Goal: Task Accomplishment & Management: Manage account settings

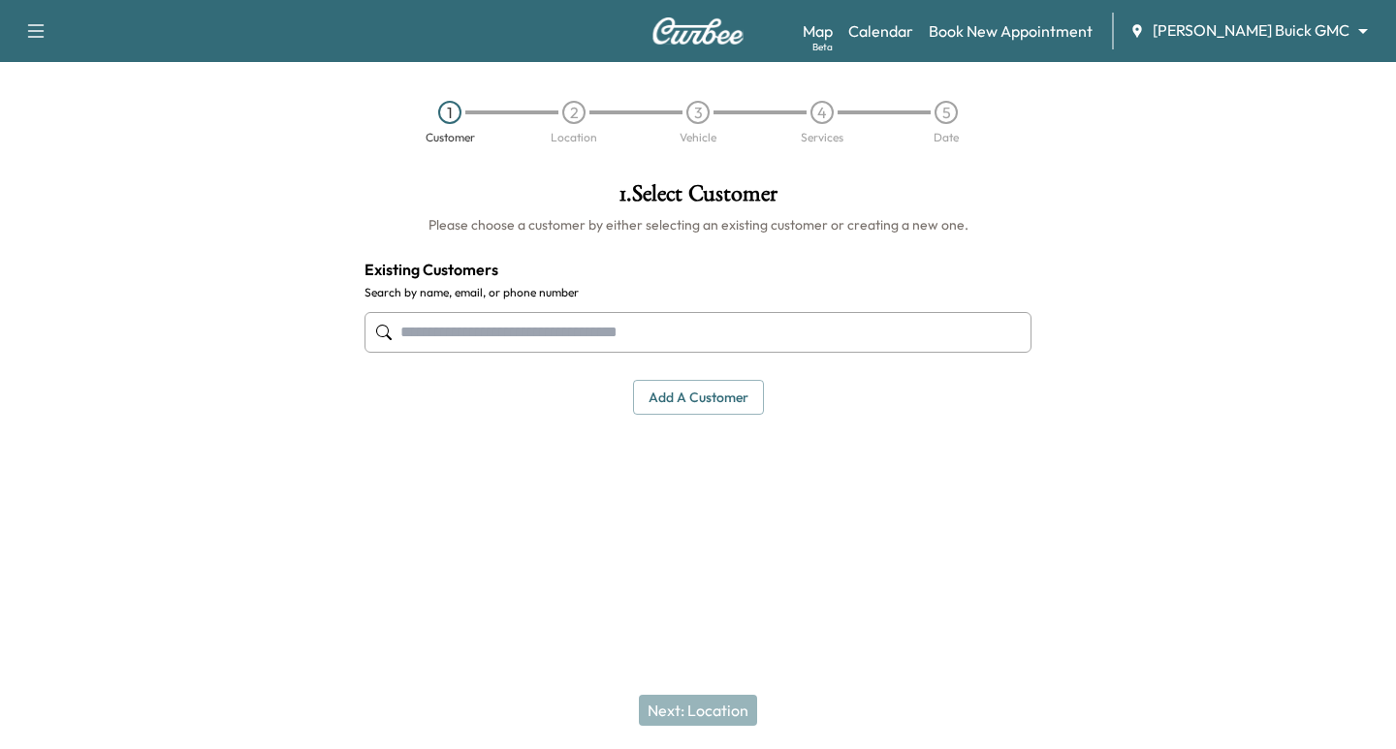
click at [1282, 37] on body "Support Log Out Map Beta Calendar Book New Appointment [PERSON_NAME] Buick GMC …" at bounding box center [698, 374] width 1396 height 749
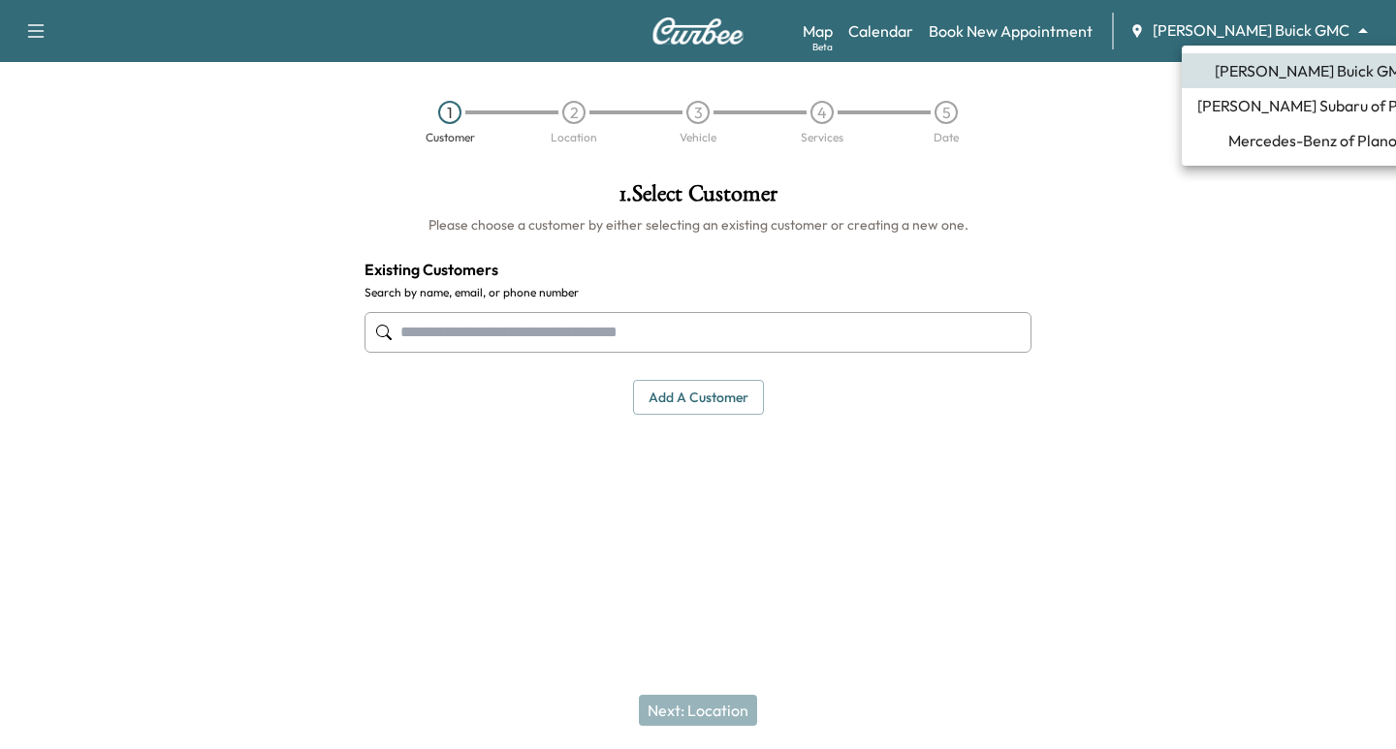
click at [1260, 142] on span "Mercedes-Benz of Plano" at bounding box center [1312, 140] width 169 height 23
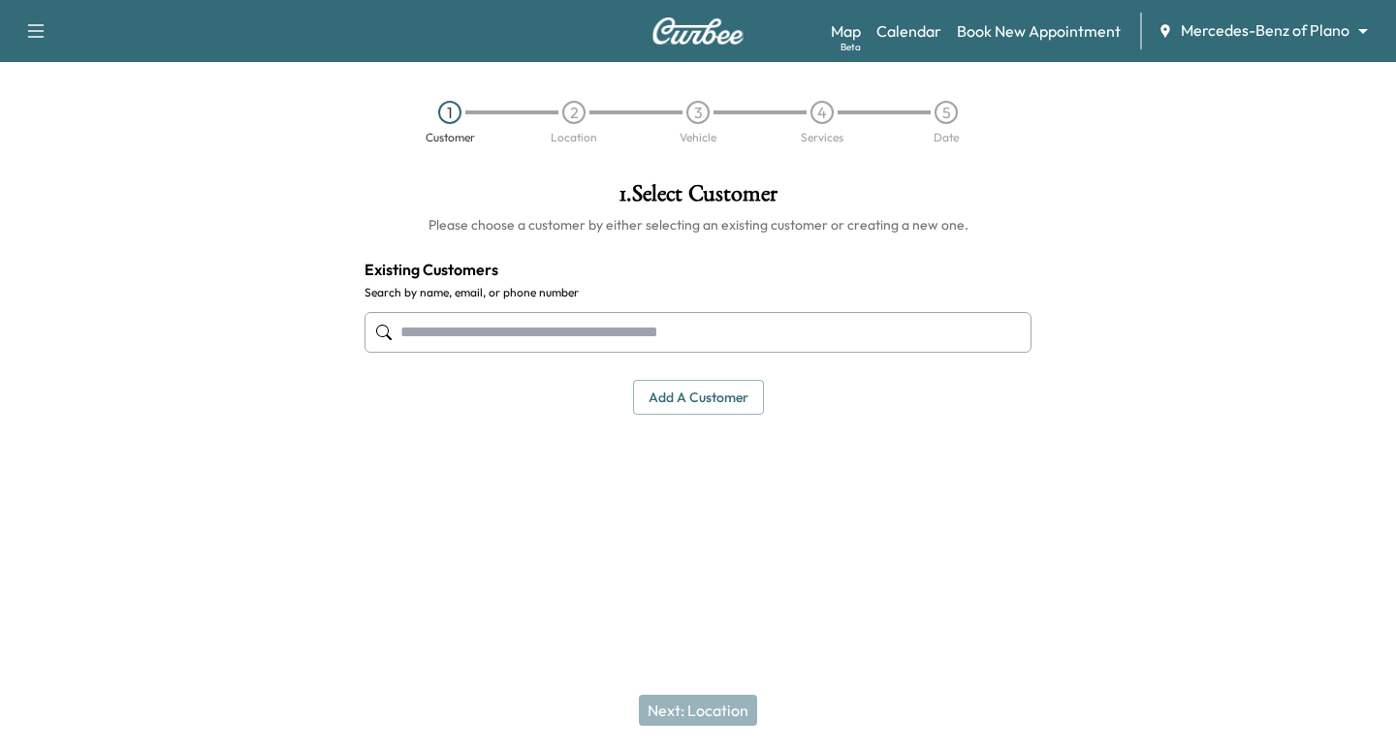
click at [1218, 32] on body "Support Log Out Map Beta Calendar Book New Appointment Mercedes-Benz of Plano *…" at bounding box center [698, 374] width 1396 height 749
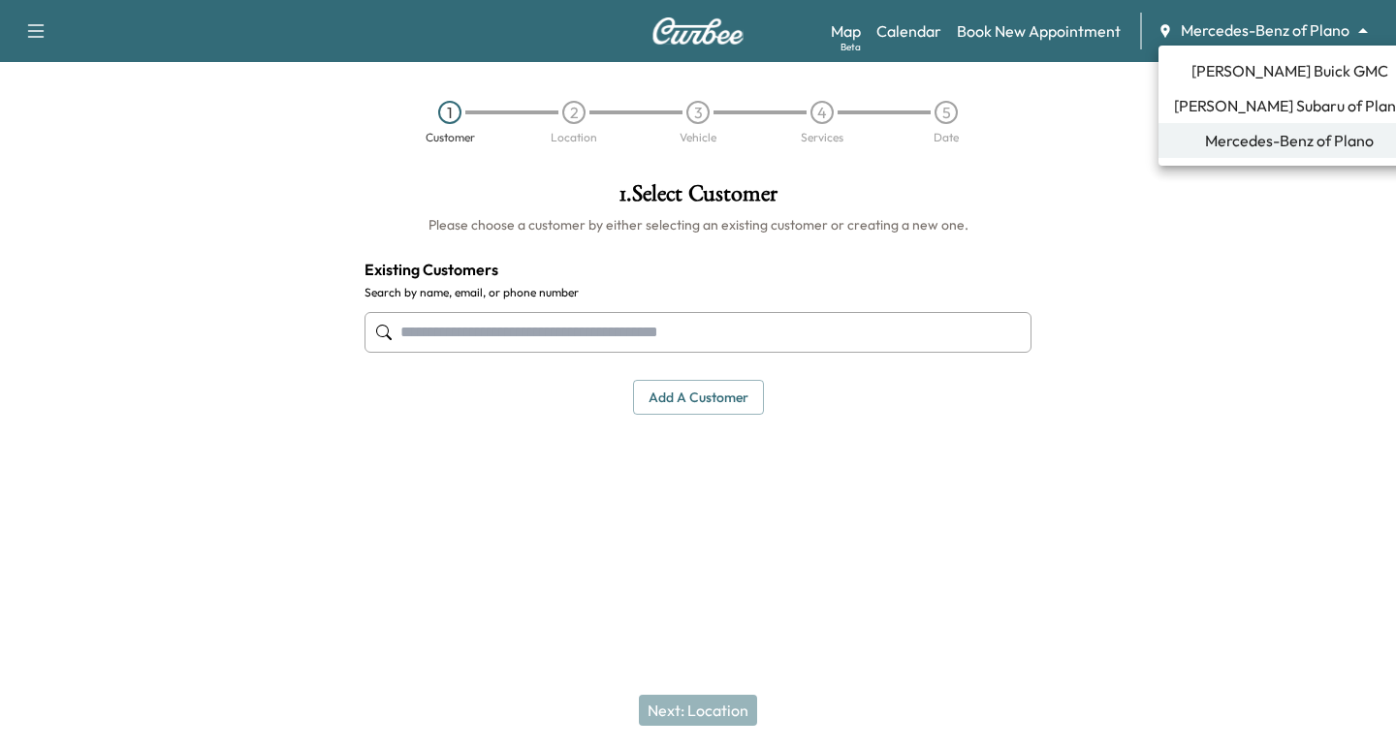
click at [1246, 102] on span "[PERSON_NAME] Subaru of Plano" at bounding box center [1289, 105] width 231 height 23
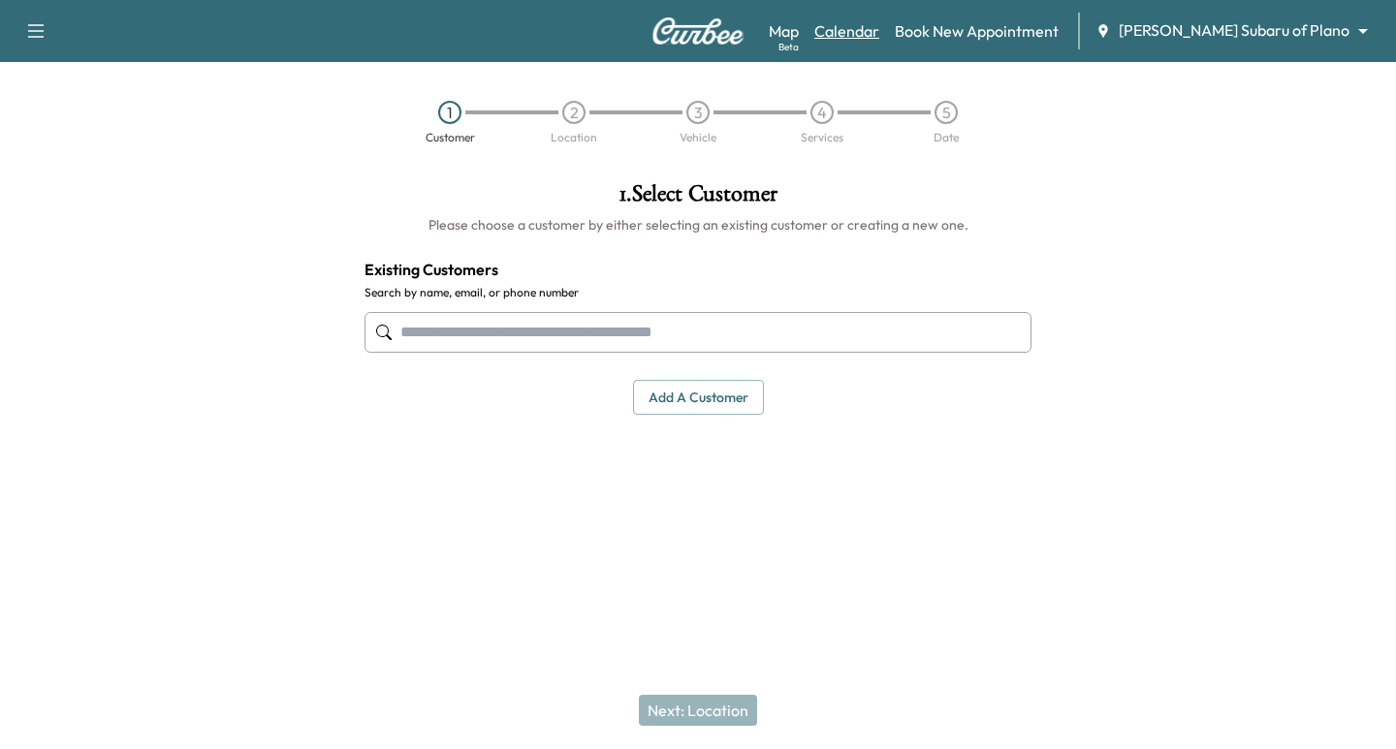
click at [879, 31] on link "Calendar" at bounding box center [846, 30] width 65 height 23
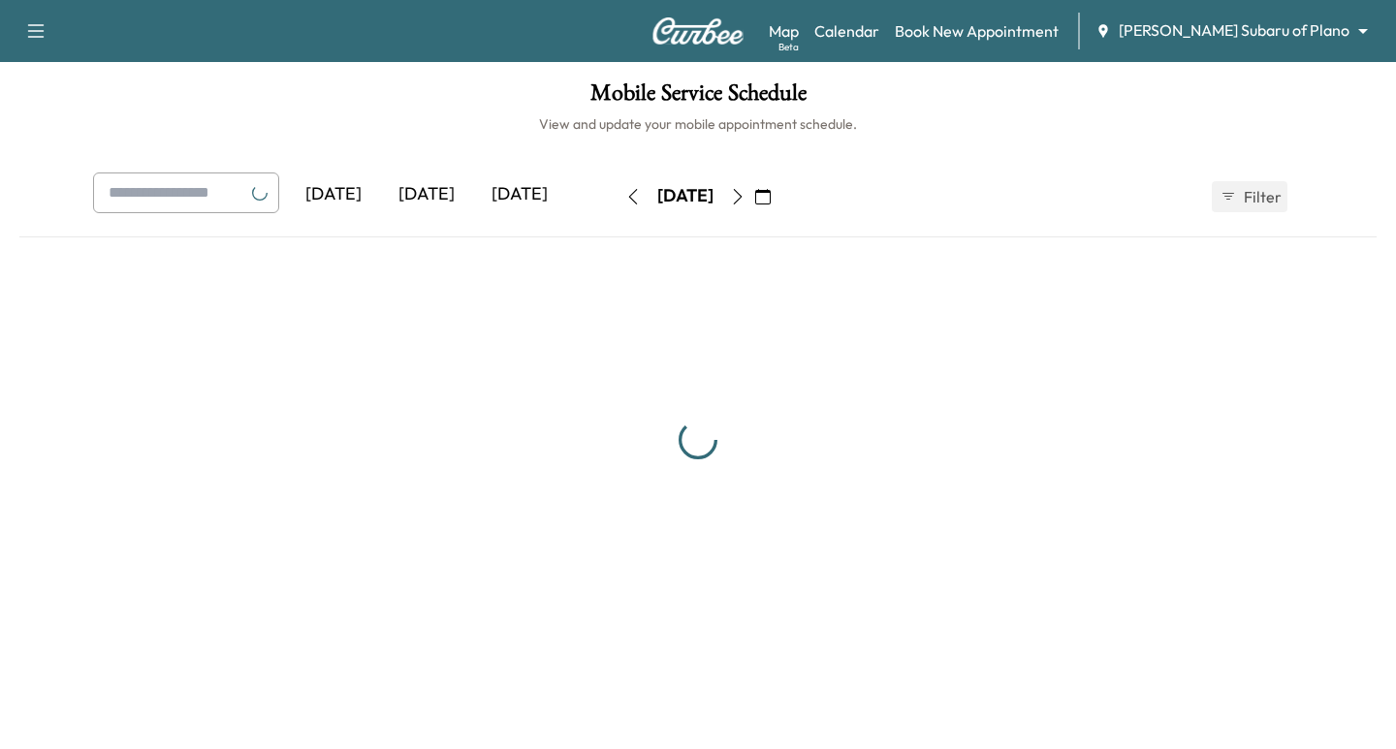
click at [745, 197] on icon "button" at bounding box center [738, 197] width 16 height 16
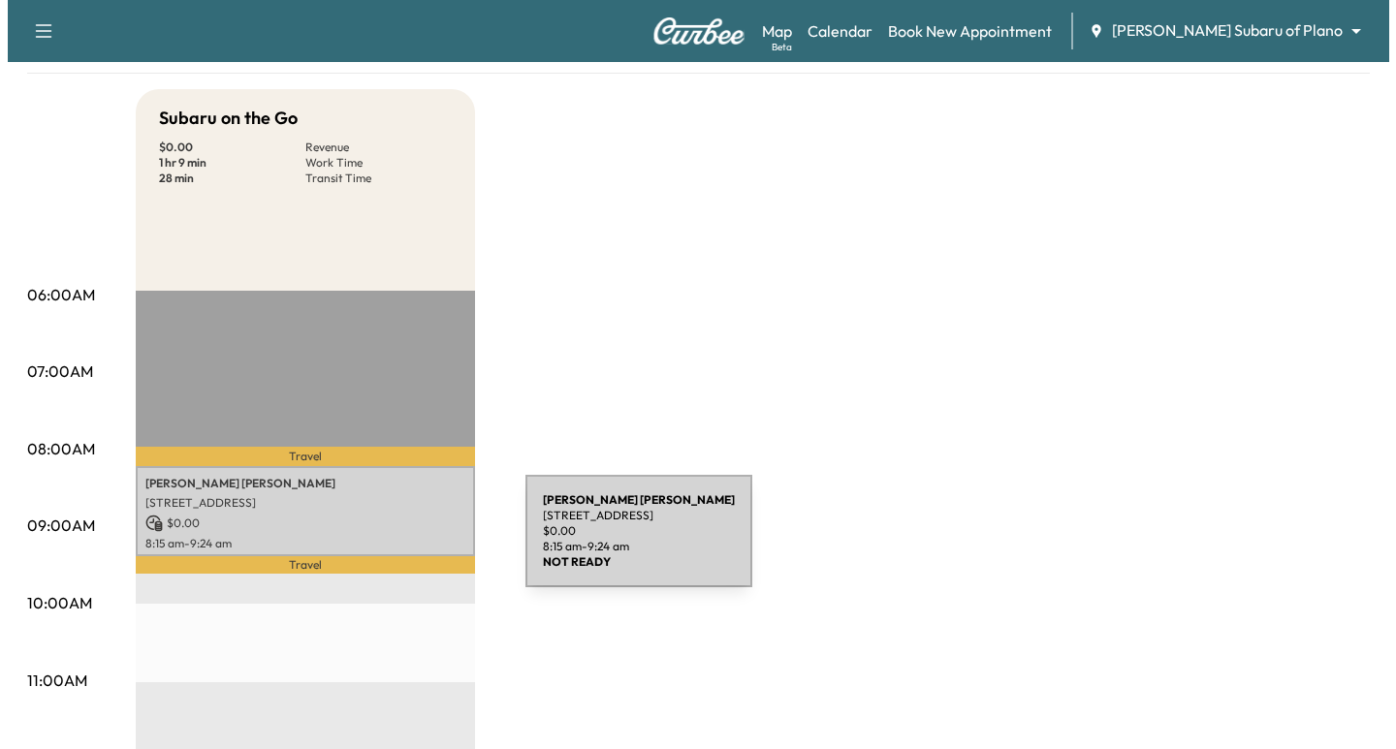
scroll to position [170, 0]
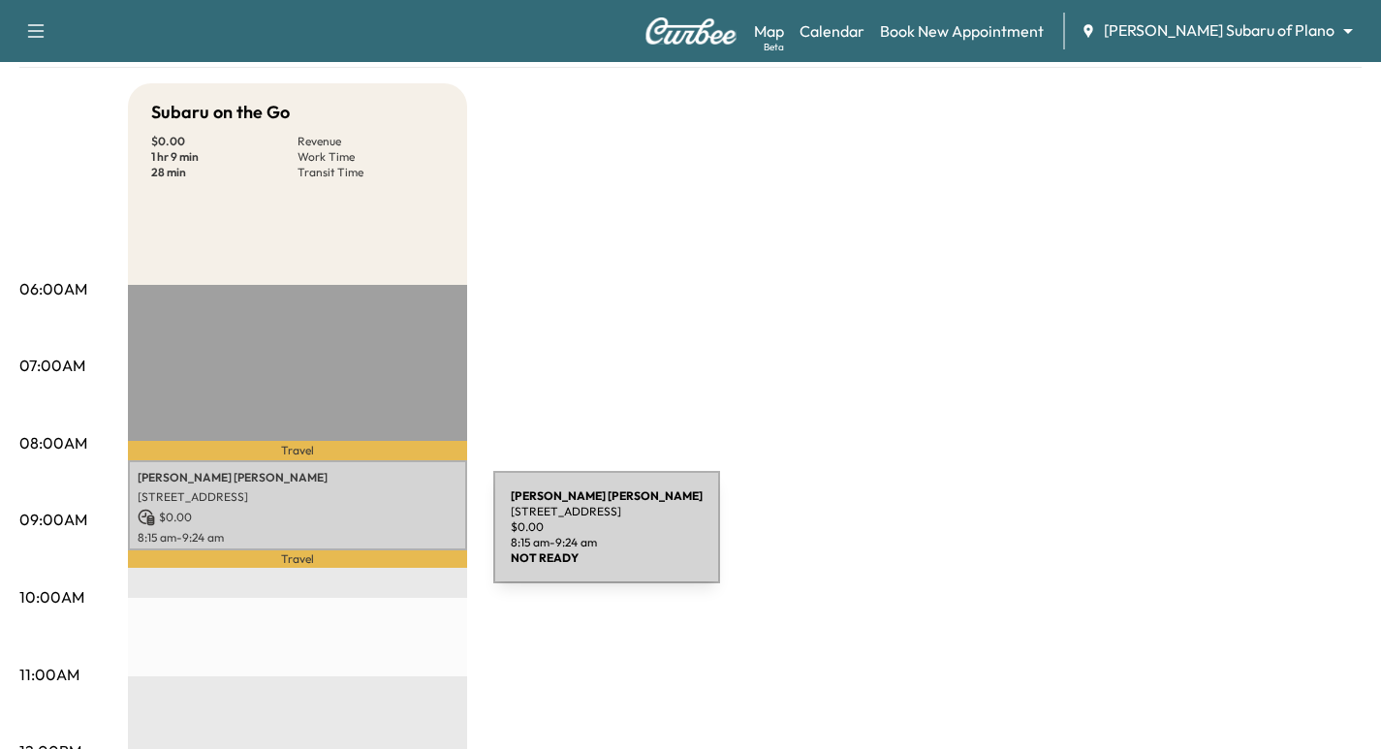
click at [348, 539] on p "8:15 am - 9:24 am" at bounding box center [298, 538] width 320 height 16
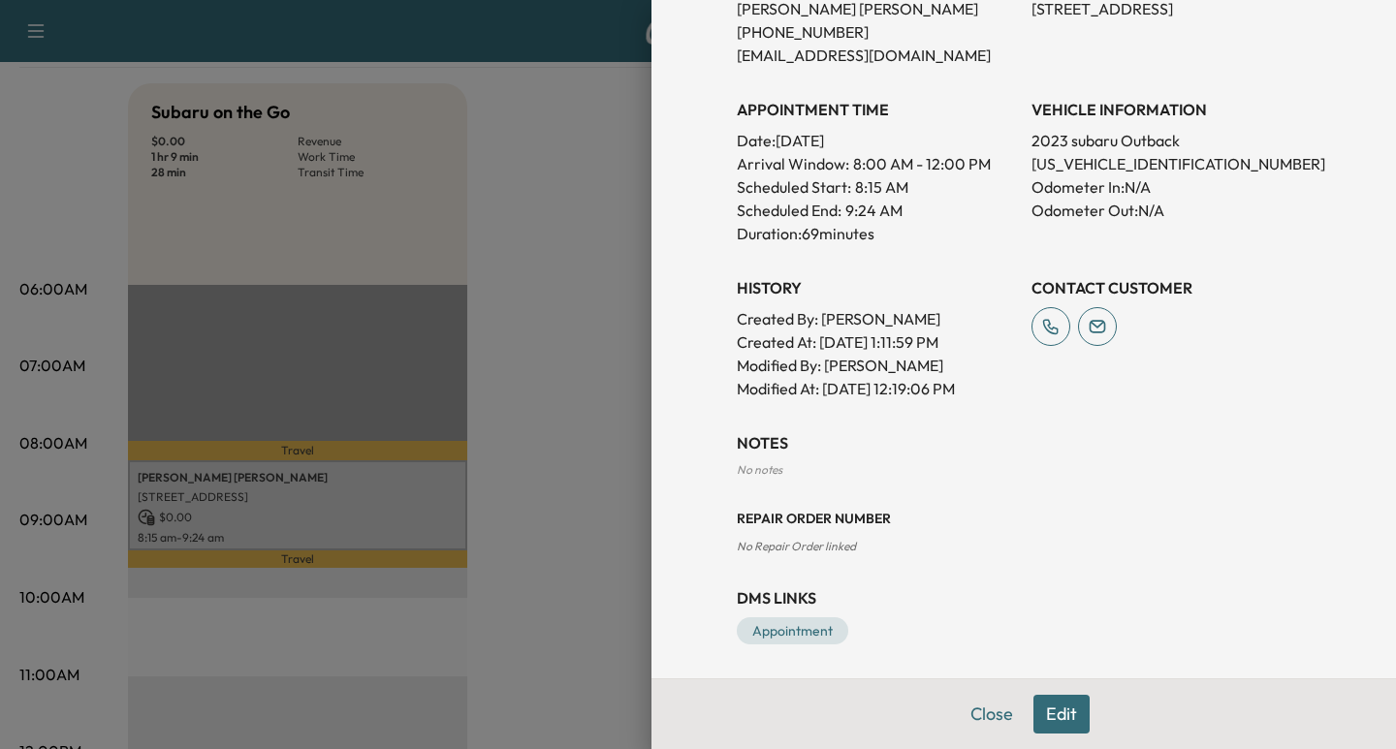
scroll to position [484, 0]
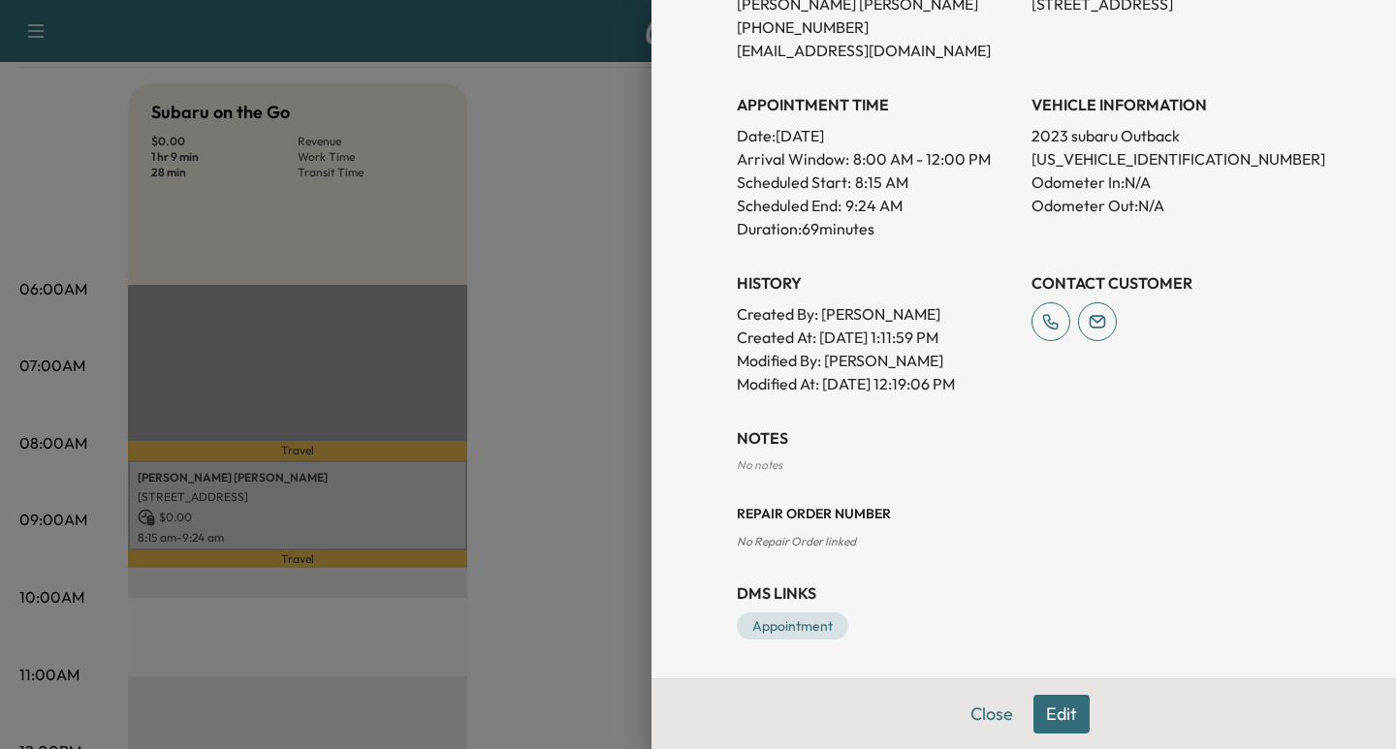
click at [1071, 718] on button "Edit" at bounding box center [1061, 714] width 56 height 39
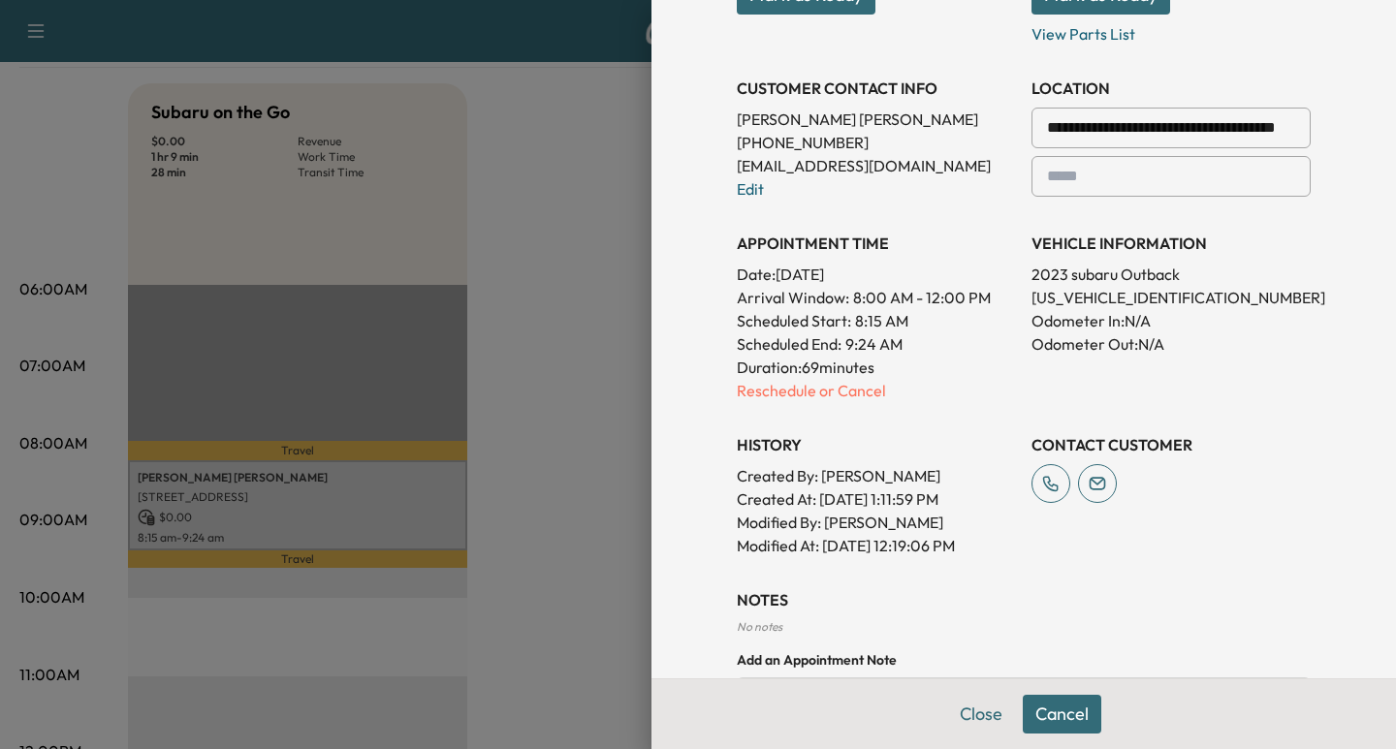
scroll to position [404, 0]
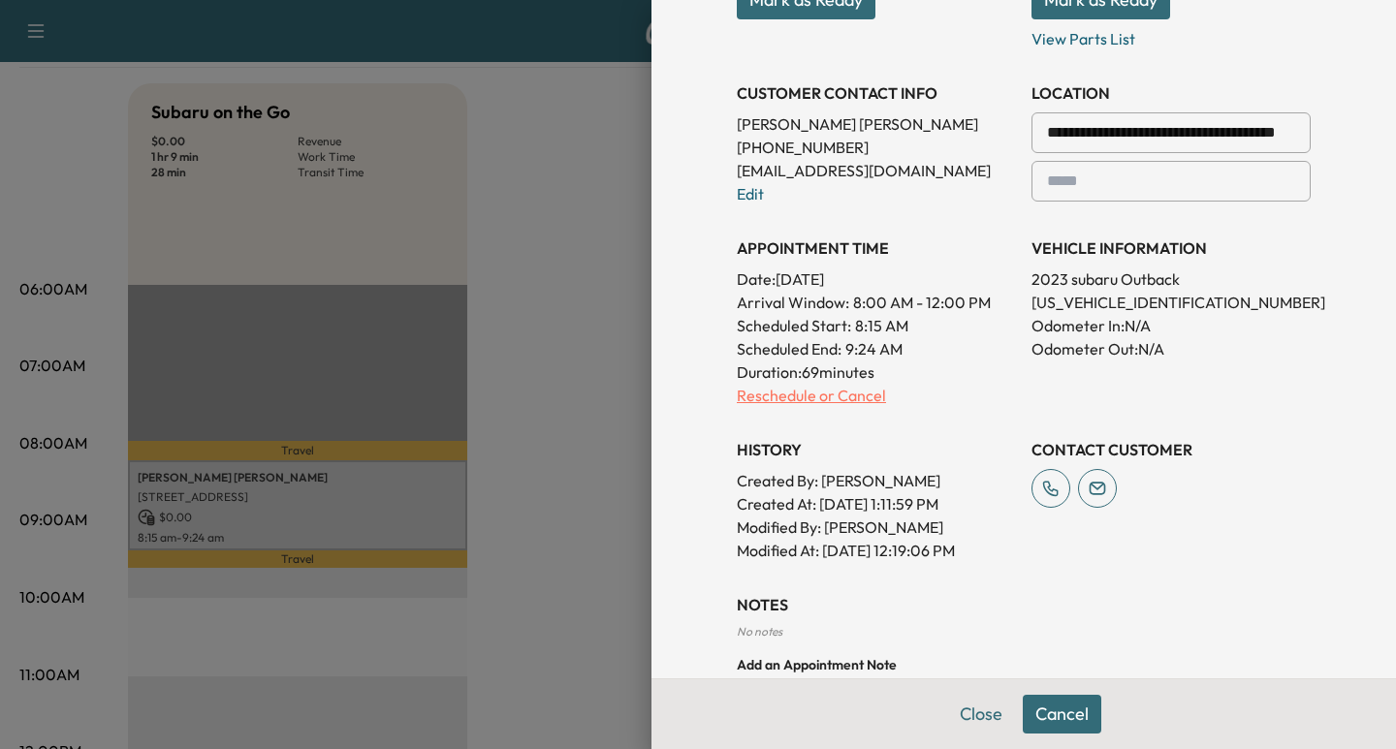
click at [835, 396] on p "Reschedule or Cancel" at bounding box center [876, 395] width 279 height 23
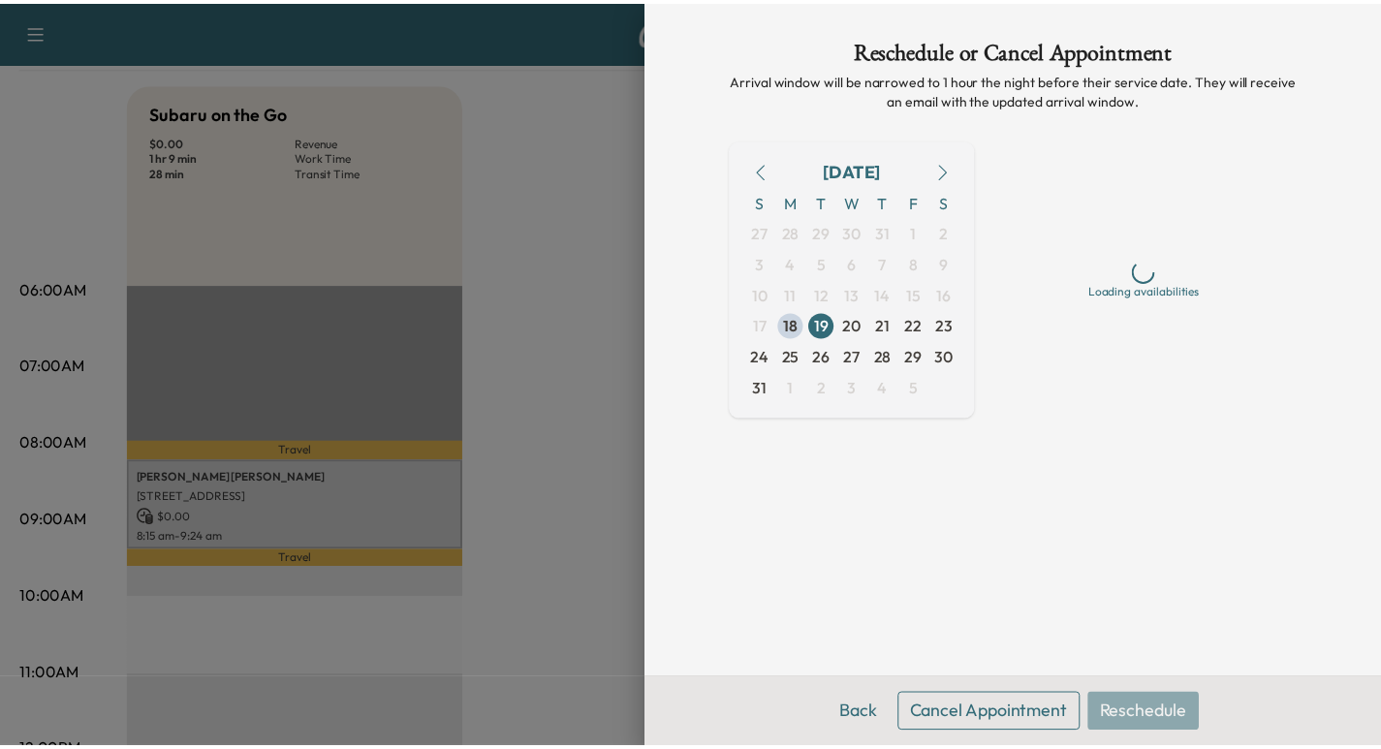
scroll to position [0, 0]
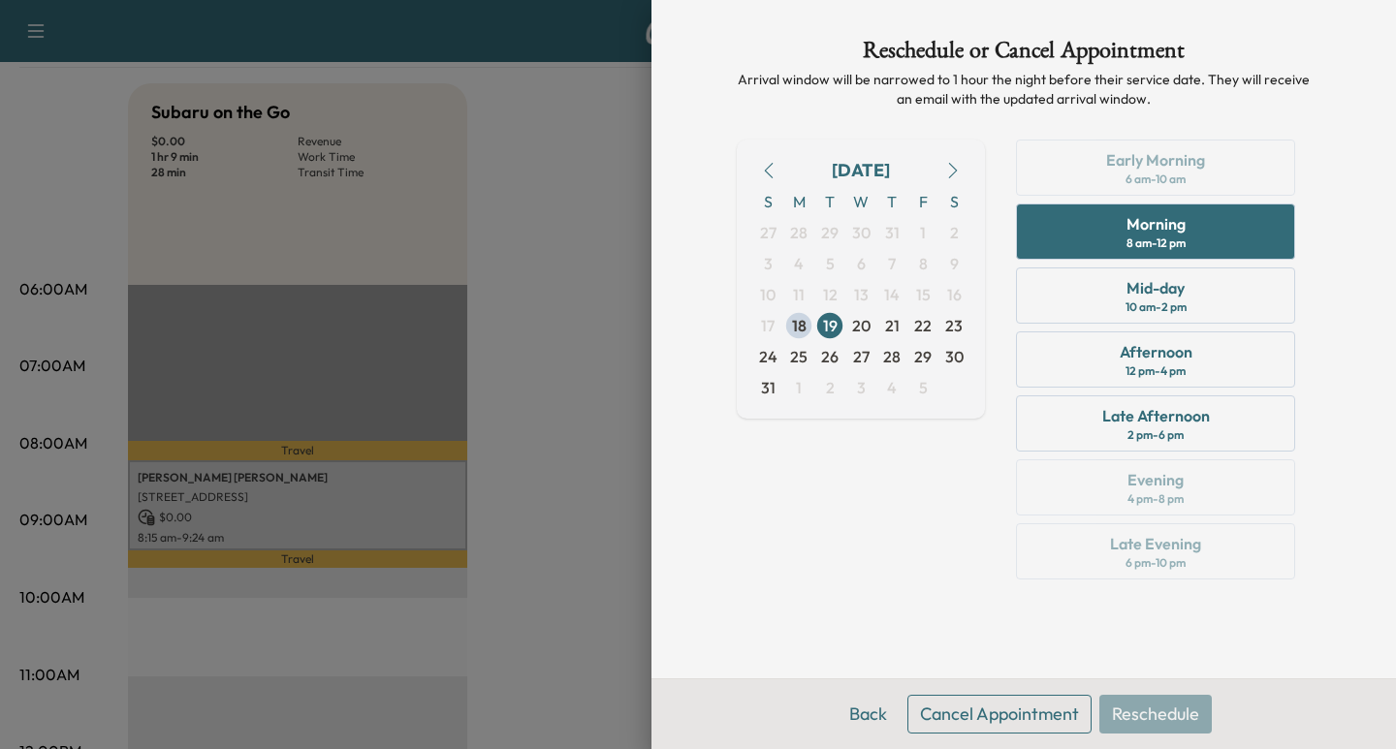
click at [1024, 712] on button "Cancel Appointment" at bounding box center [999, 714] width 184 height 39
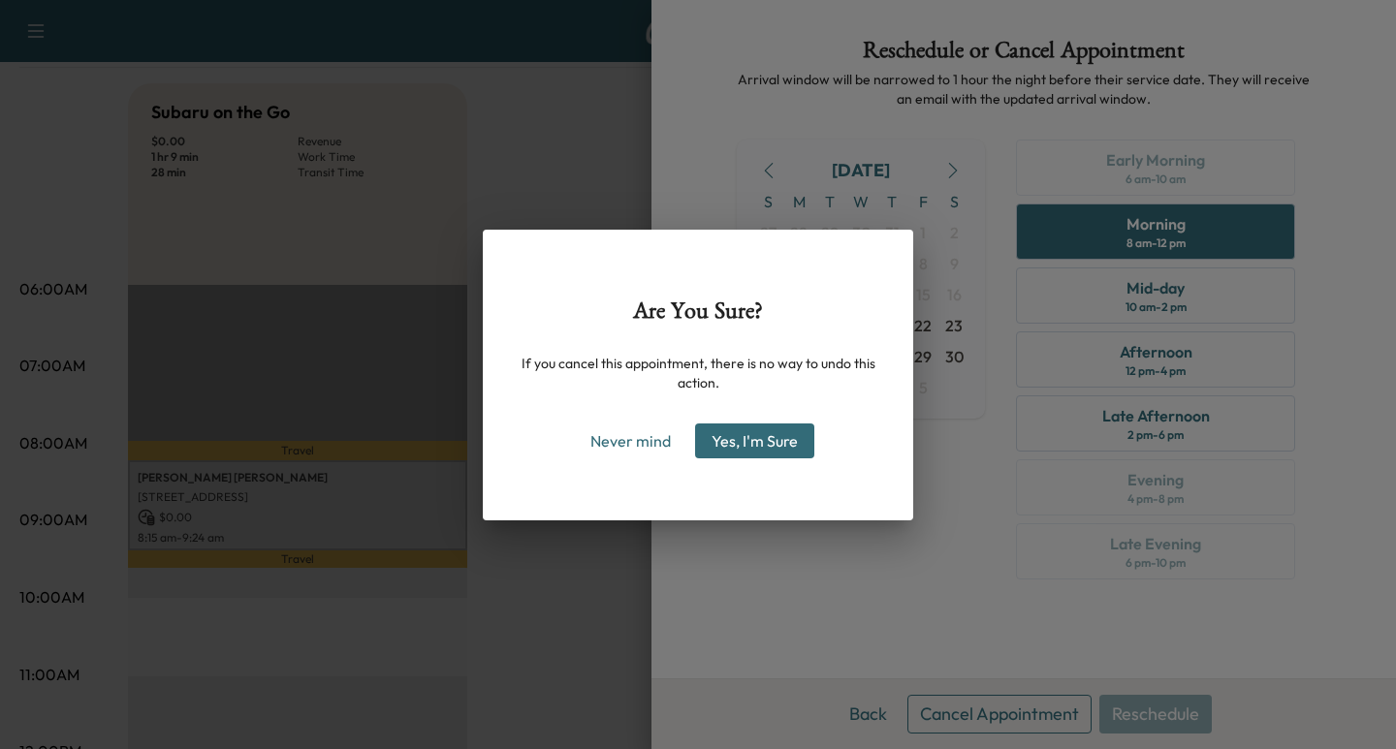
click at [769, 449] on button "Yes, I'm Sure" at bounding box center [754, 441] width 119 height 35
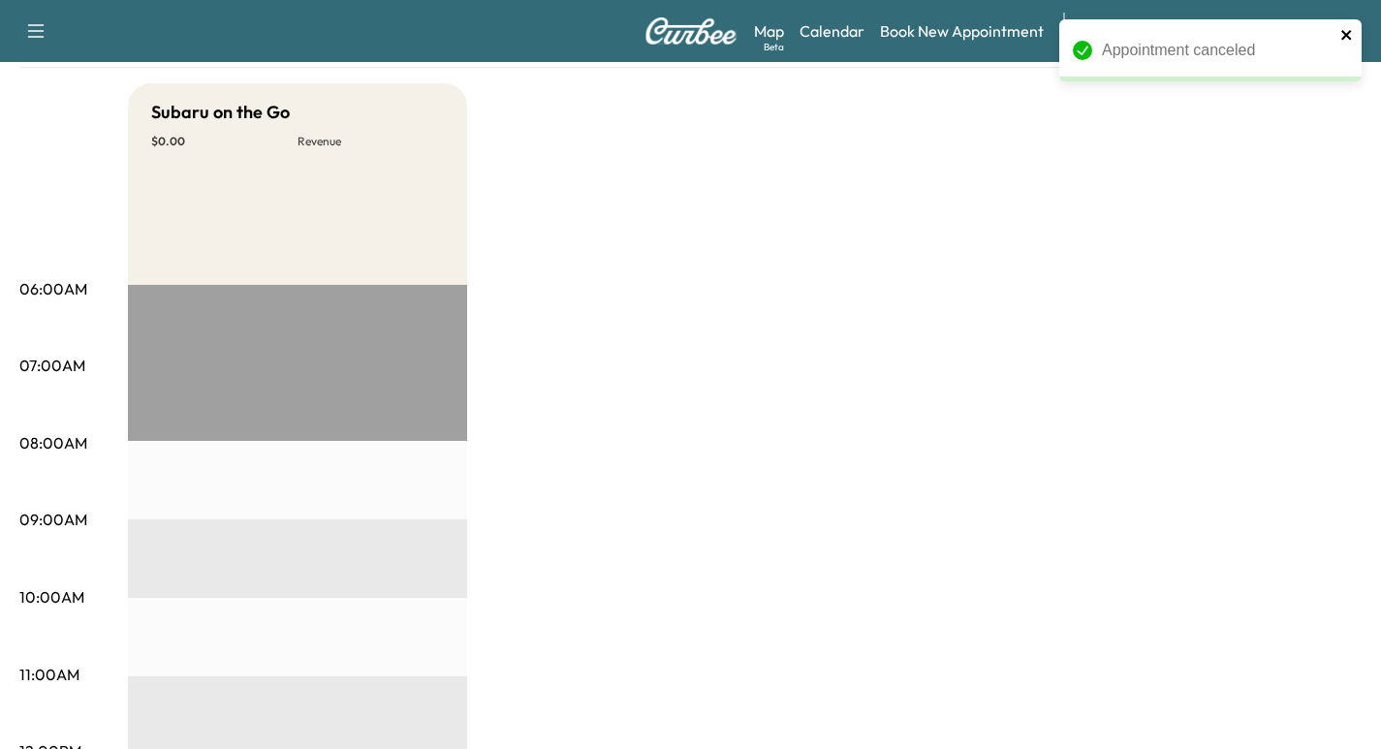
click at [1343, 39] on icon "close" at bounding box center [1347, 35] width 10 height 10
